Goal: Feedback & Contribution: Contribute content

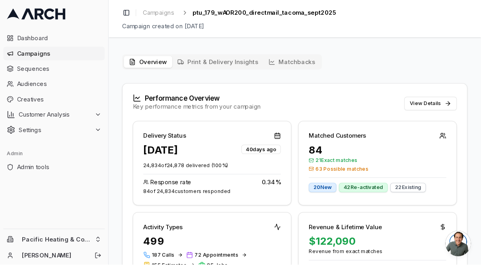
scroll to position [85, 0]
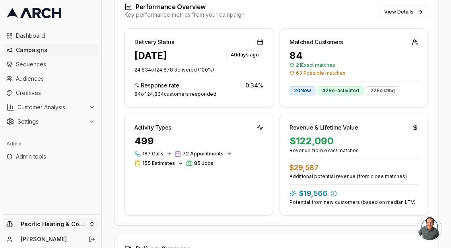
click at [51, 224] on html "Dashboard Campaigns Sequences Audiences Creatives Customer Analysis Settings Ad…" at bounding box center [225, 124] width 451 height 248
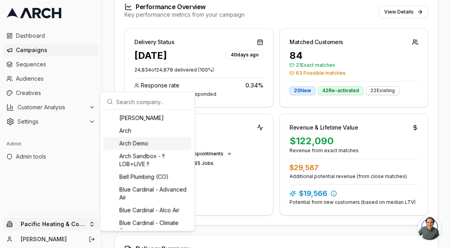
click at [136, 144] on div "Arch Demo" at bounding box center [147, 143] width 88 height 13
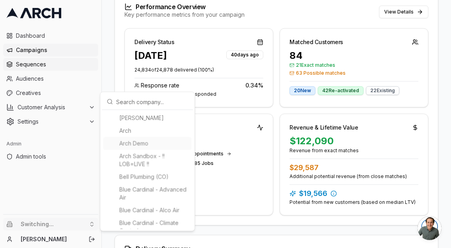
click at [90, 60] on html "Dashboard Campaigns Sequences Audiences Creatives Customer Analysis Settings Ad…" at bounding box center [225, 124] width 451 height 248
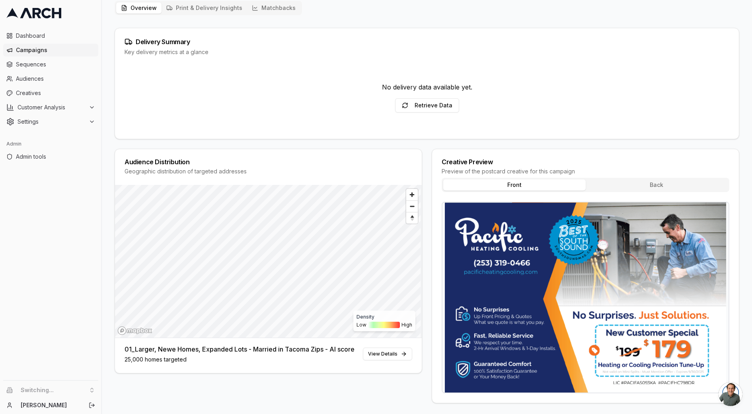
scroll to position [50, 0]
click at [451, 58] on div "Delivery Summary Key delivery metrics at a glance" at bounding box center [427, 46] width 624 height 37
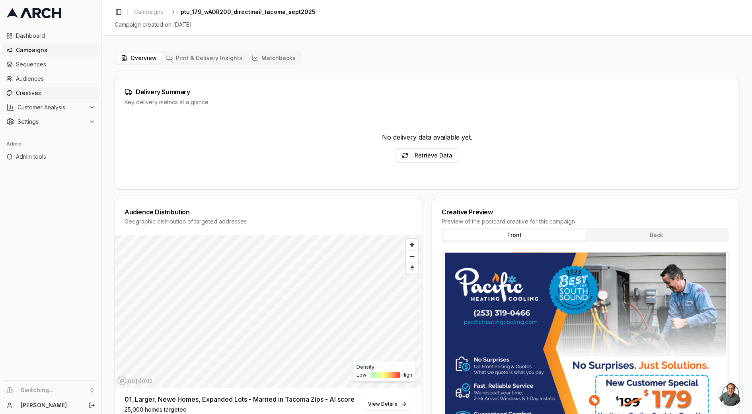
click at [30, 97] on link "Creatives" at bounding box center [50, 93] width 95 height 13
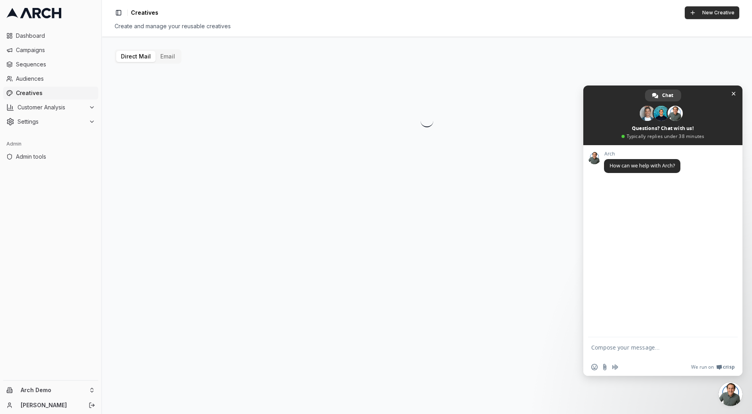
click at [709, 16] on button "New Creative" at bounding box center [711, 12] width 54 height 13
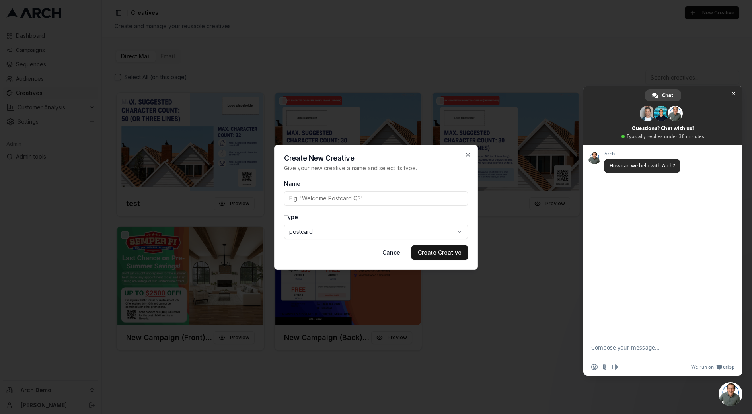
click at [733, 93] on div at bounding box center [376, 207] width 752 height 414
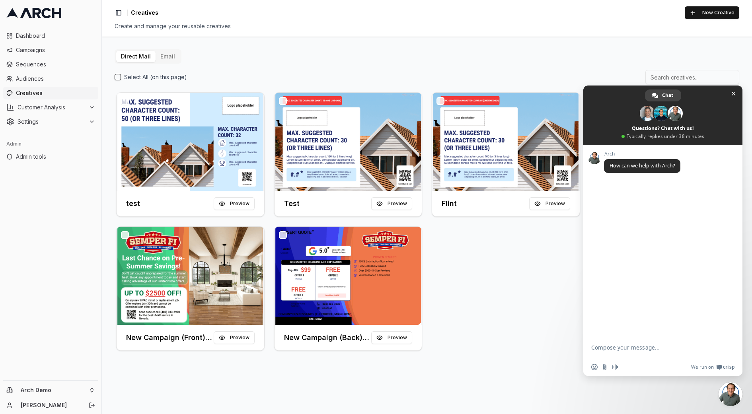
click at [733, 93] on span "Close chat" at bounding box center [733, 94] width 4 height 4
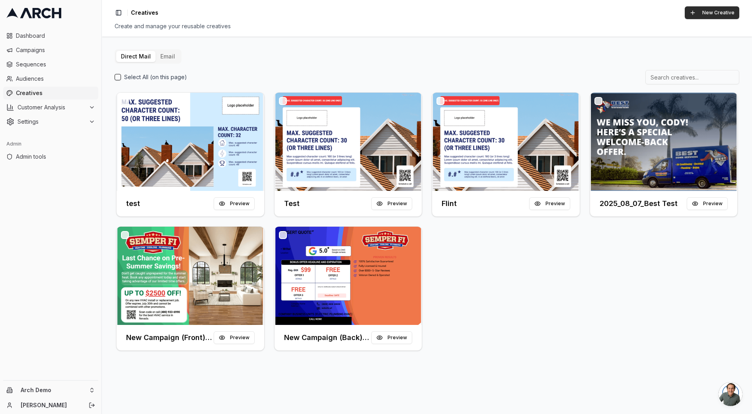
click at [713, 16] on button "New Creative" at bounding box center [711, 12] width 54 height 13
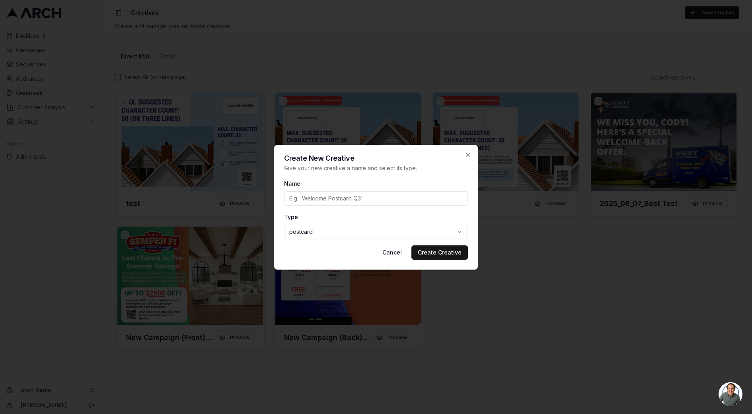
click at [373, 199] on input "Name" at bounding box center [376, 198] width 184 height 14
type input "Test"
type input "2025_10_14_Email_Designer"
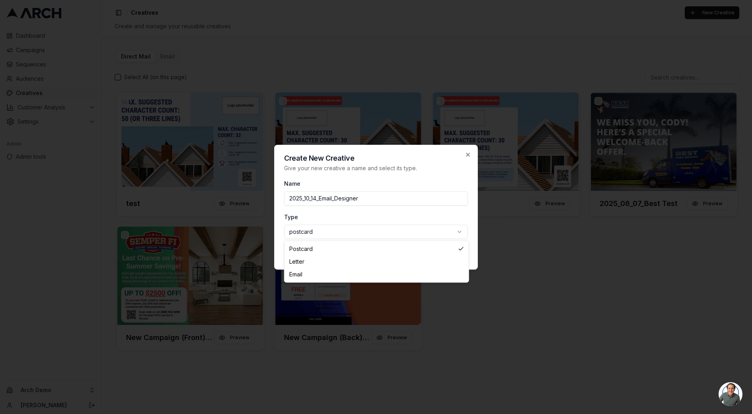
click at [342, 234] on body "Dashboard Campaigns Sequences Audiences Creatives Customer Analysis Settings Ad…" at bounding box center [376, 207] width 752 height 414
select select "email"
click at [414, 237] on body "Dashboard Campaigns Sequences Audiences Creatives Customer Analysis Settings Ad…" at bounding box center [376, 207] width 752 height 414
click at [405, 222] on body "Dashboard Campaigns Sequences Audiences Creatives Customer Analysis Settings Ad…" at bounding box center [376, 207] width 752 height 414
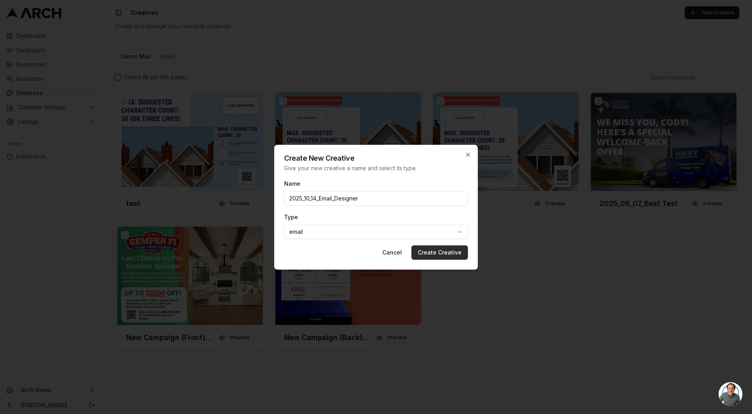
click at [429, 256] on button "Create Creative" at bounding box center [439, 252] width 56 height 14
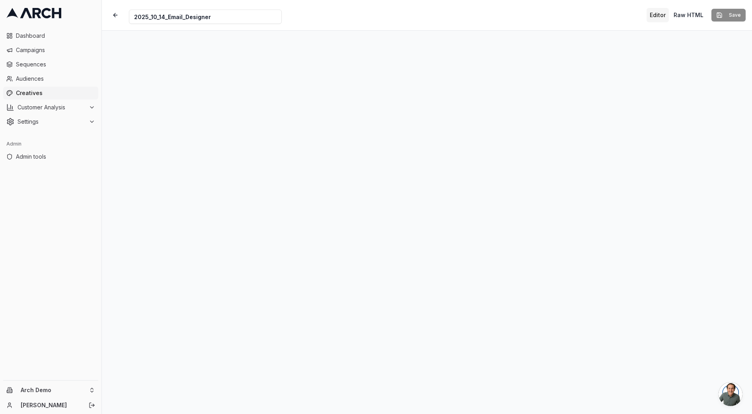
click at [663, 13] on button "Editor" at bounding box center [657, 15] width 22 height 14
click at [686, 13] on button "Raw HTML" at bounding box center [688, 15] width 36 height 14
